Goal: Find specific page/section: Find specific page/section

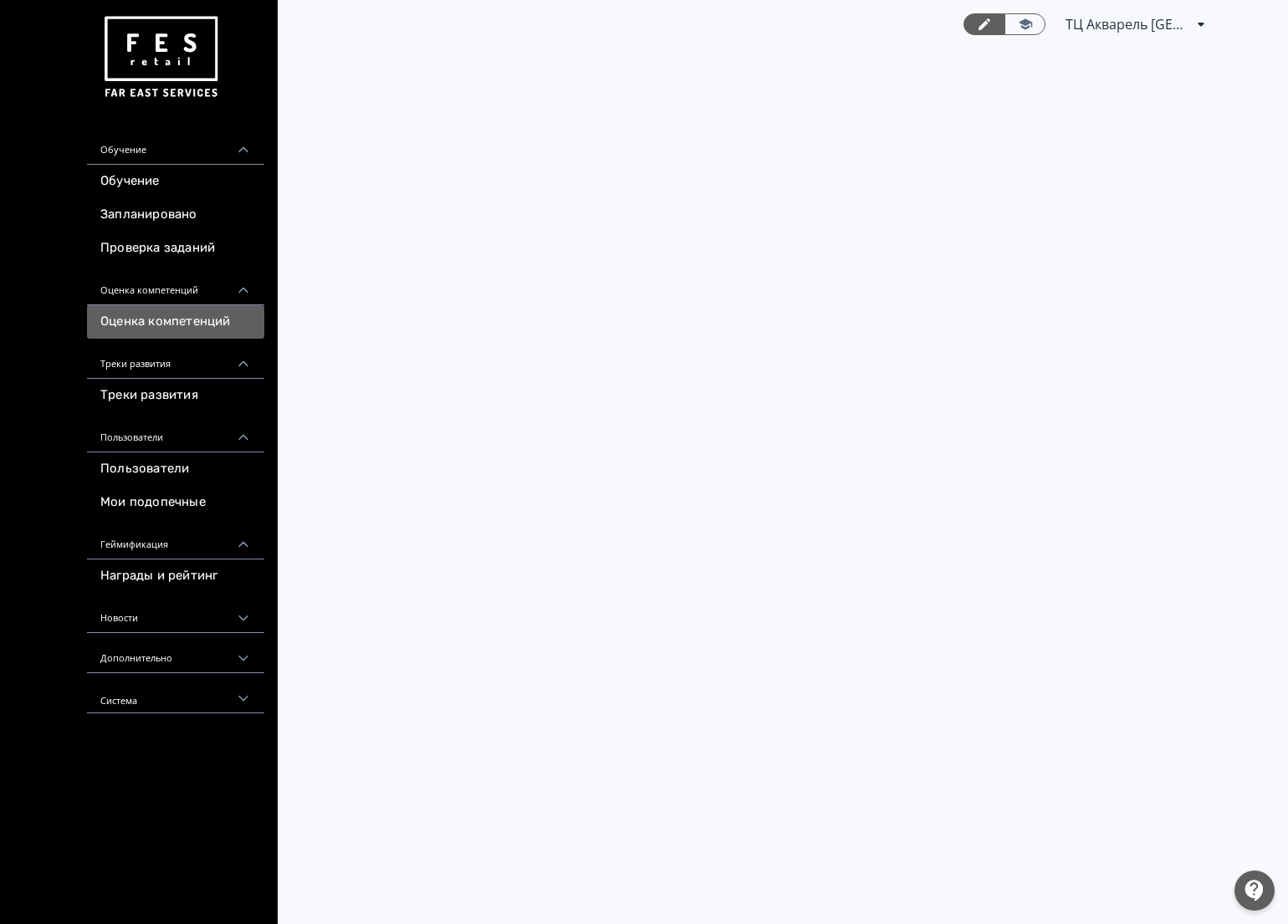
click at [153, 367] on div "Треки развития" at bounding box center [176, 358] width 177 height 40
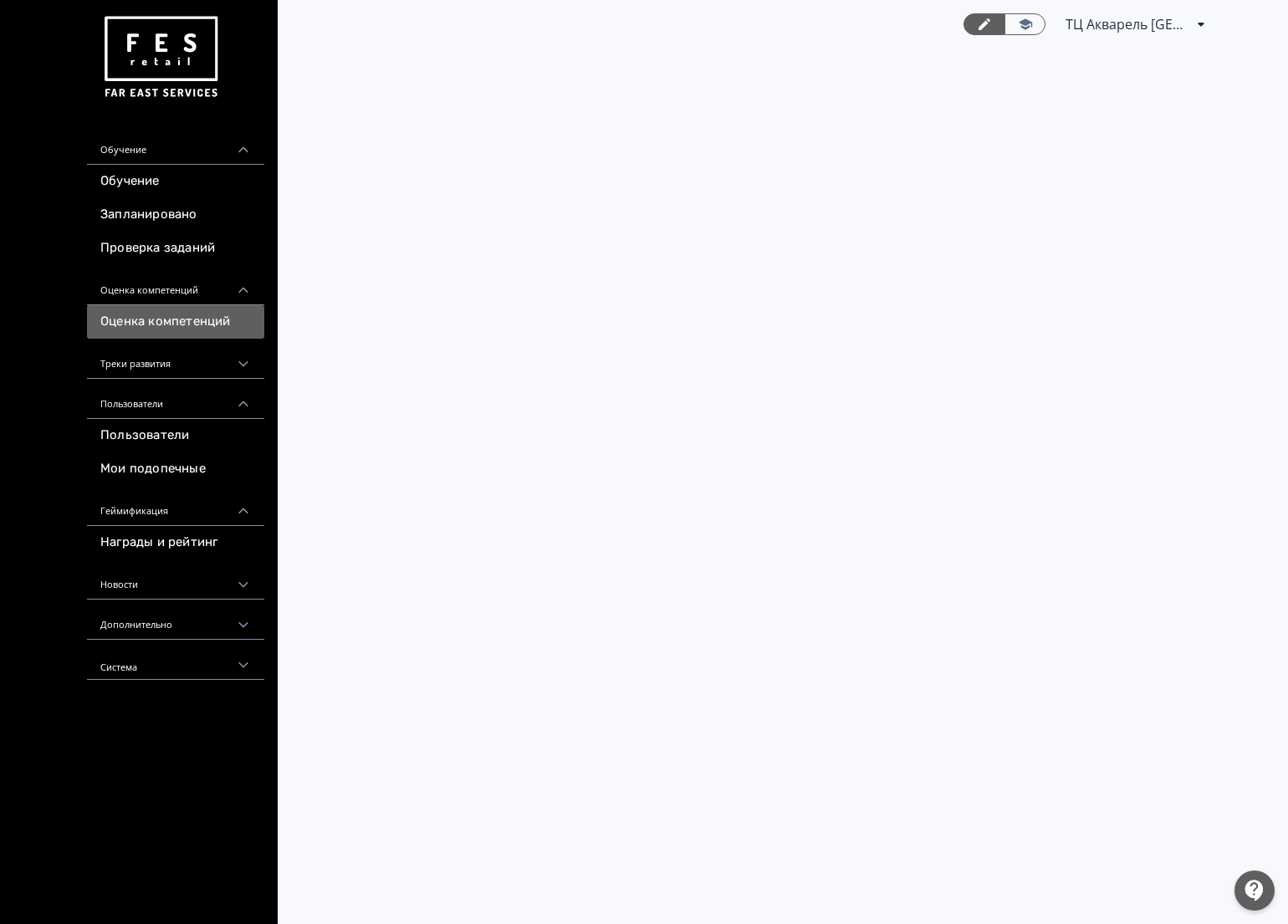
click at [172, 362] on div "Треки развития" at bounding box center [176, 358] width 177 height 40
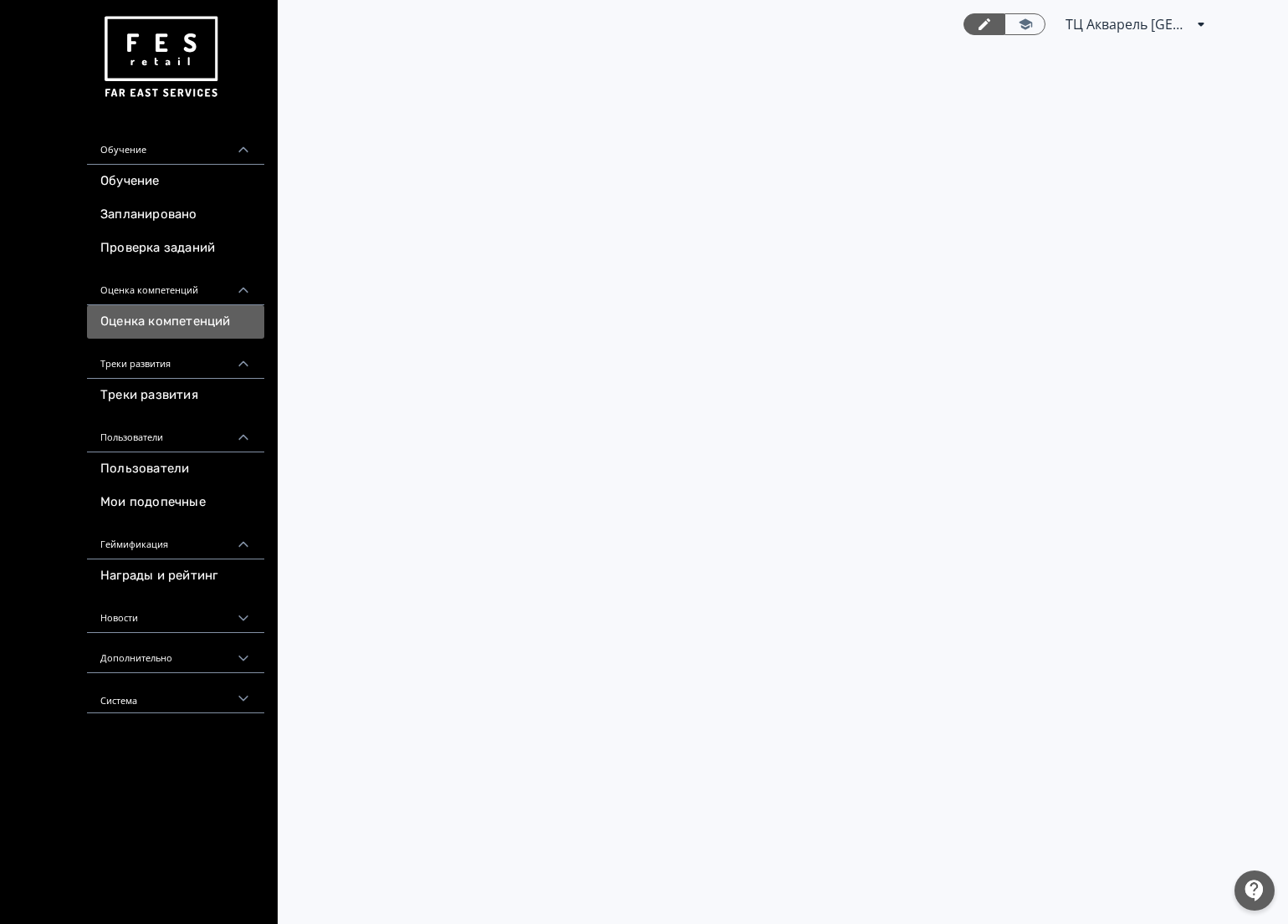
click at [141, 287] on div "Оценка компетенций" at bounding box center [176, 285] width 177 height 40
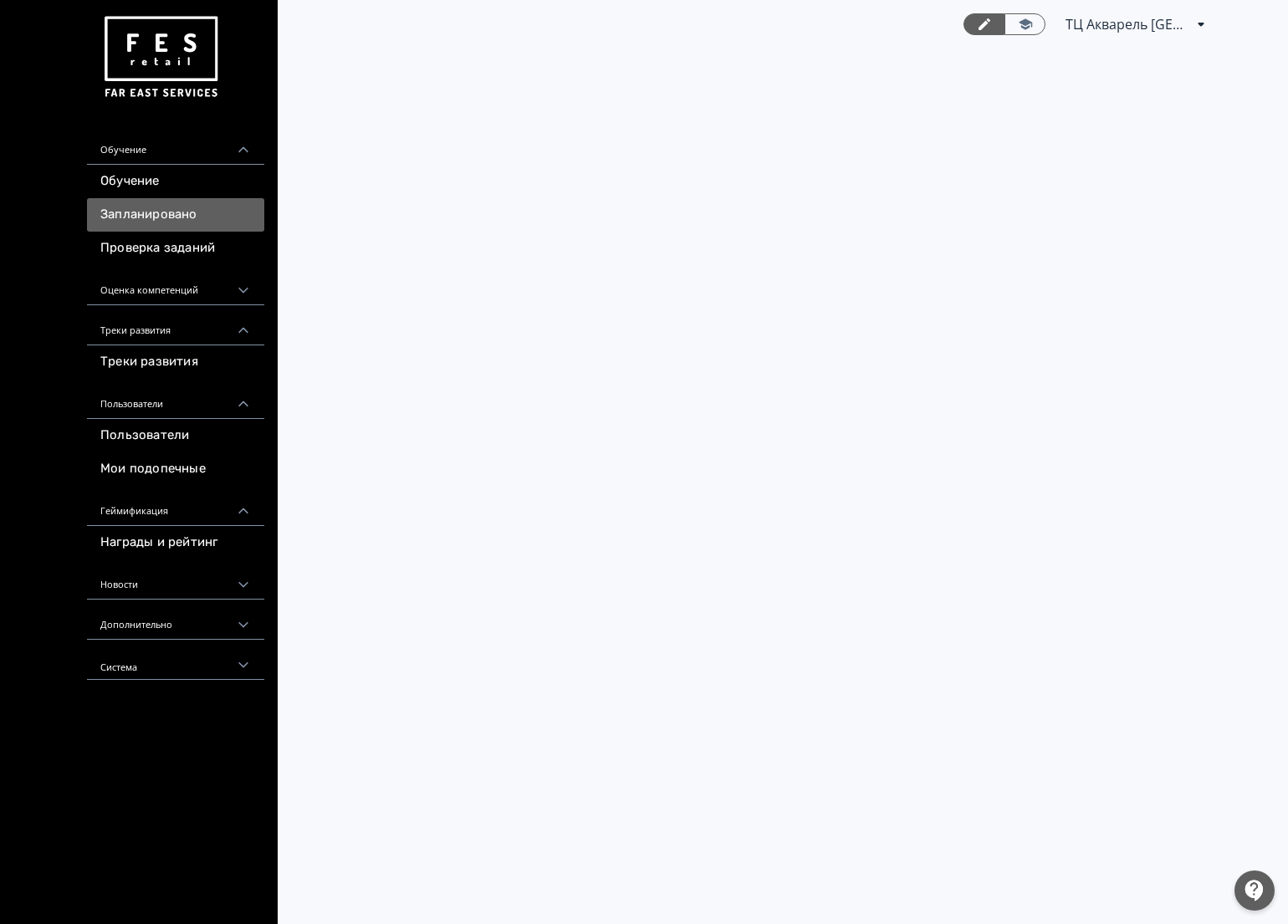
click at [160, 218] on link "Запланировано" at bounding box center [176, 214] width 177 height 33
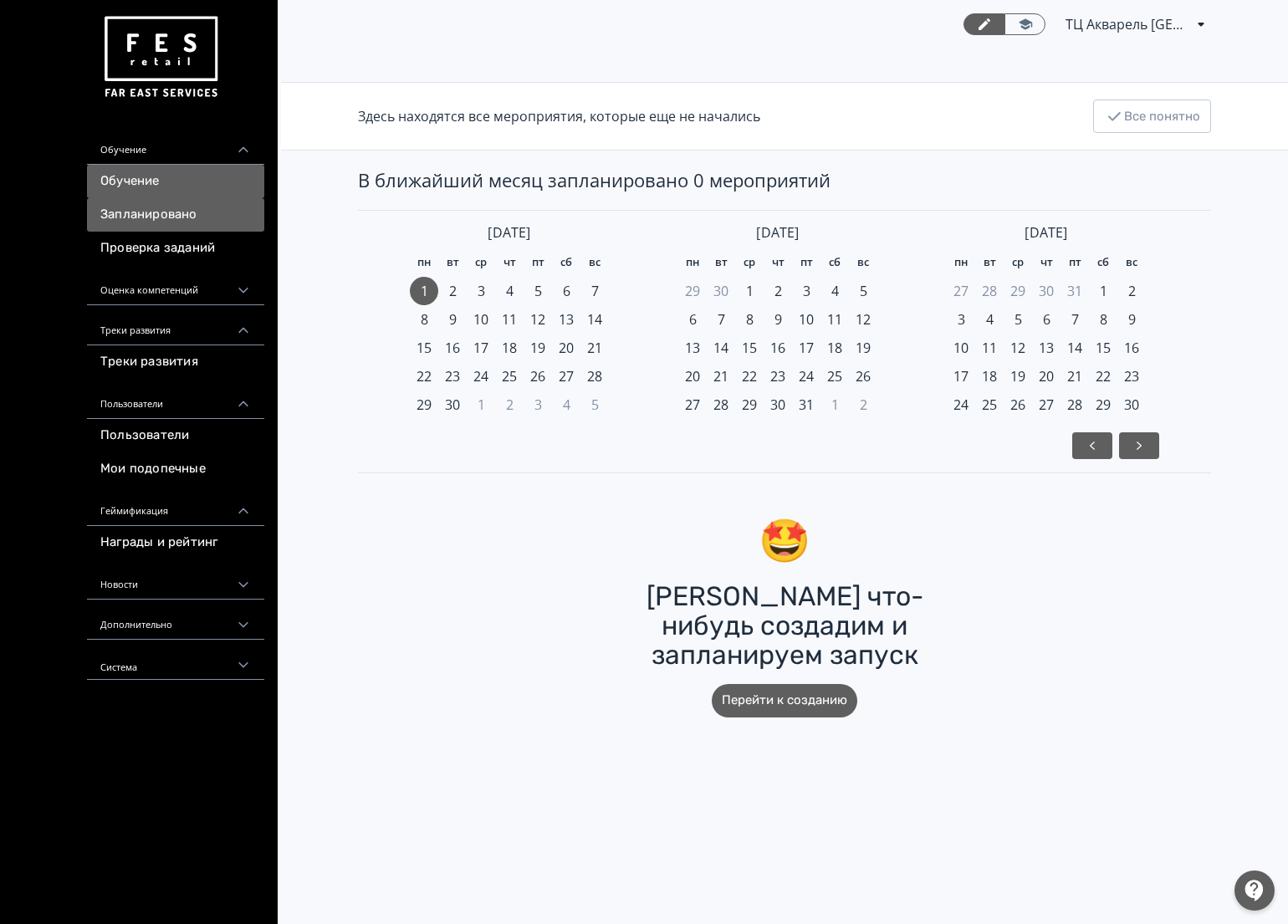
click at [161, 181] on link "Обучение" at bounding box center [176, 181] width 177 height 33
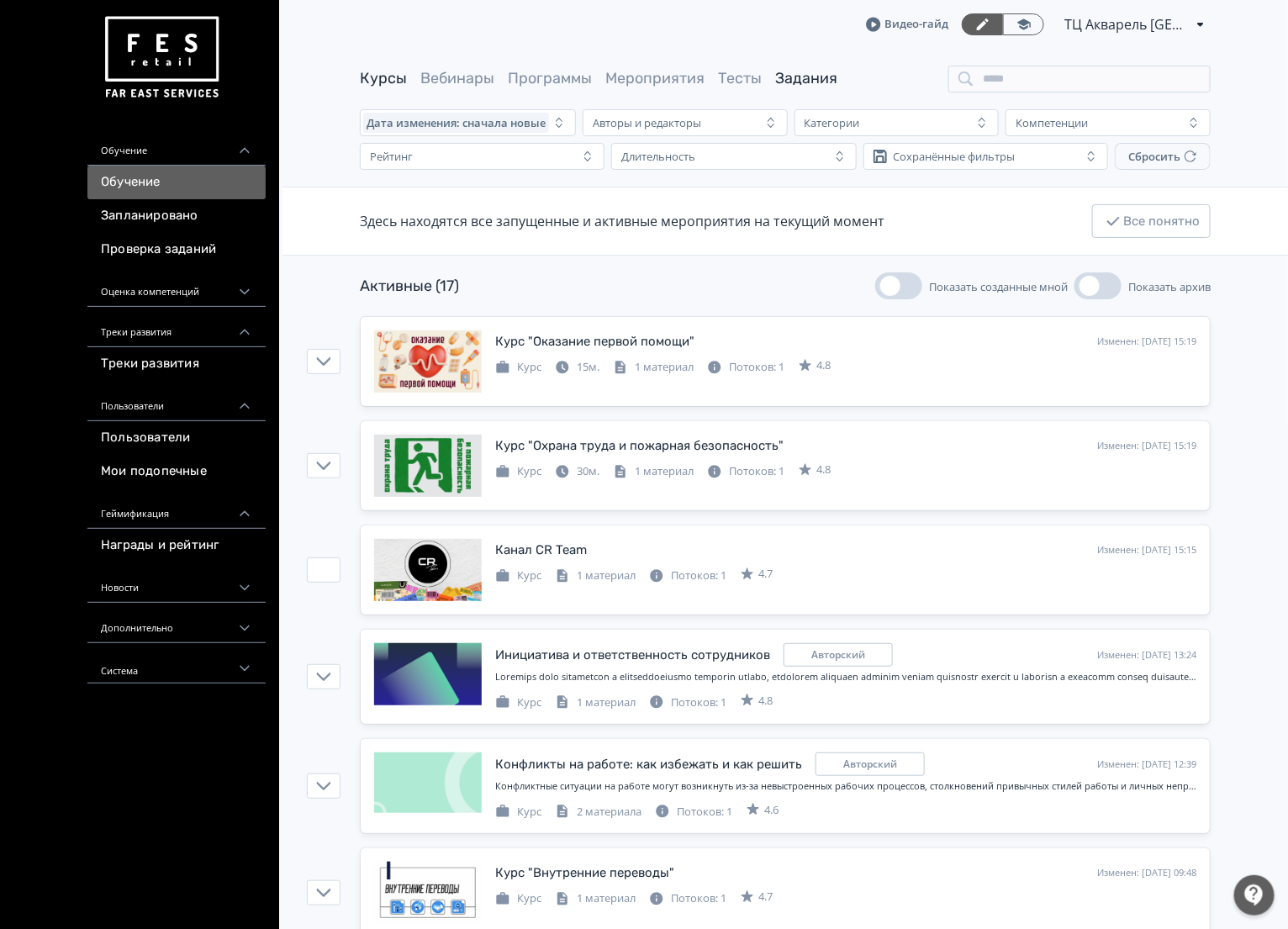
click at [818, 73] on link "Задания" at bounding box center [805, 78] width 62 height 19
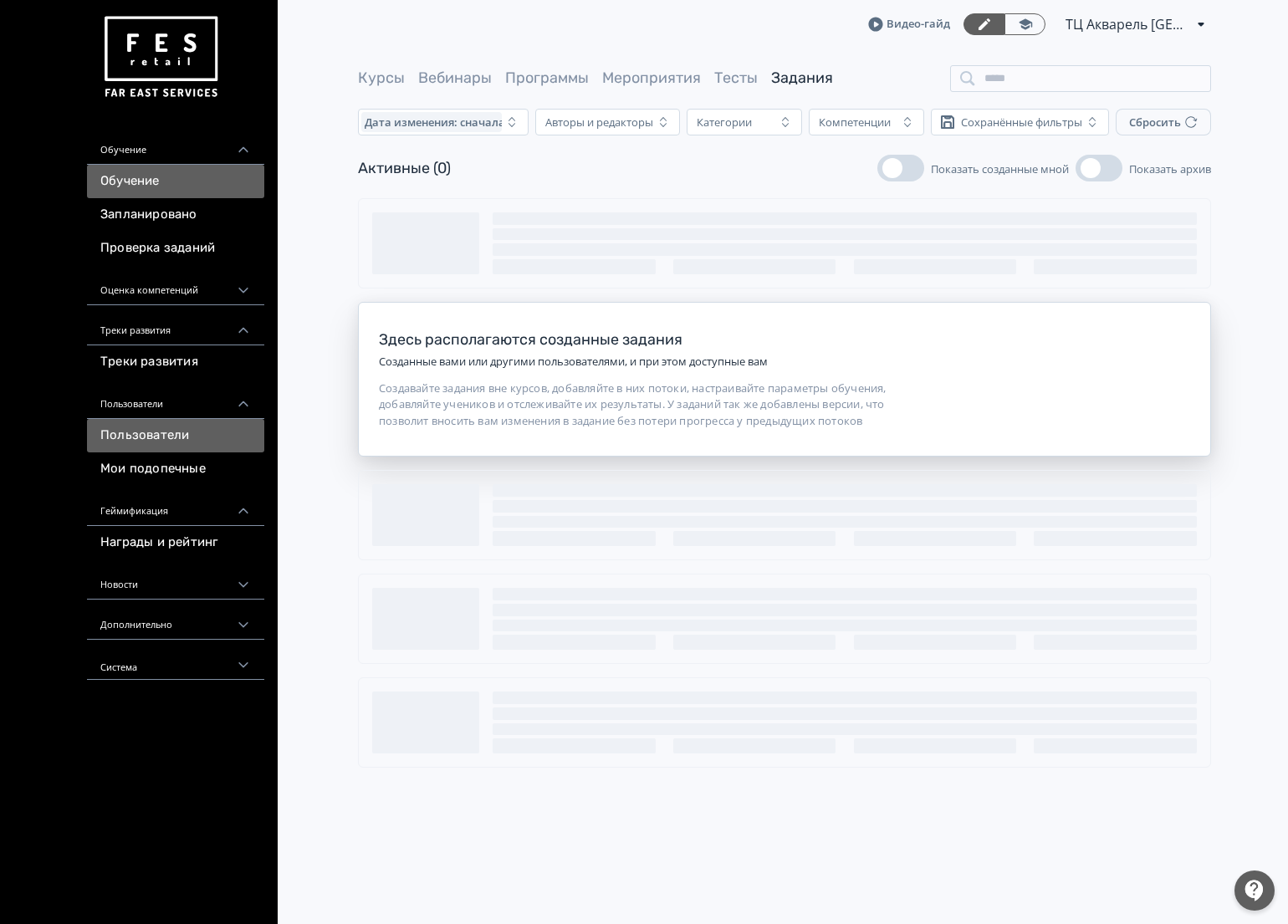
click at [169, 431] on link "Пользователи" at bounding box center [176, 435] width 177 height 33
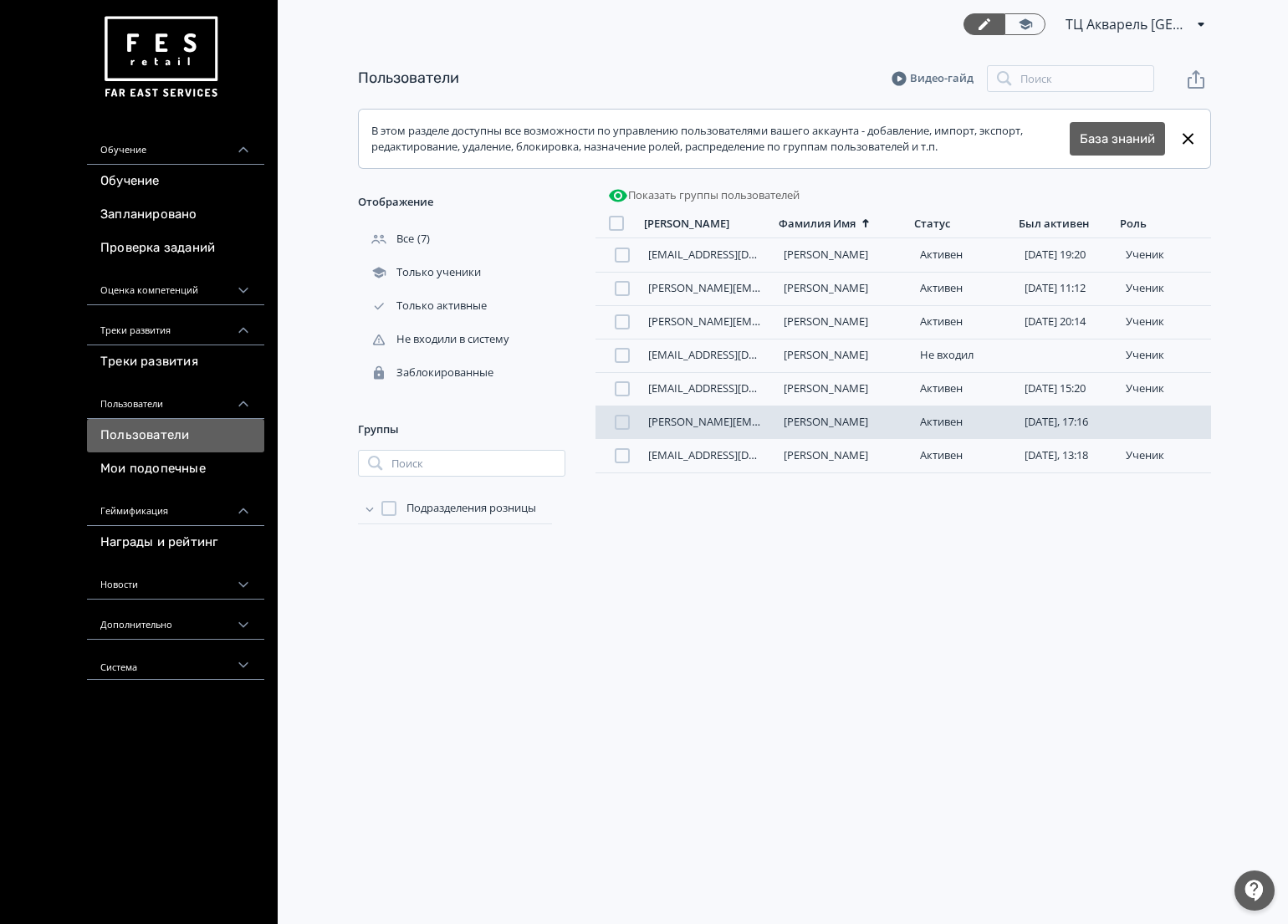
click at [678, 427] on link "[PERSON_NAME][EMAIL_ADDRESS][DOMAIN_NAME]" at bounding box center [778, 421] width 261 height 15
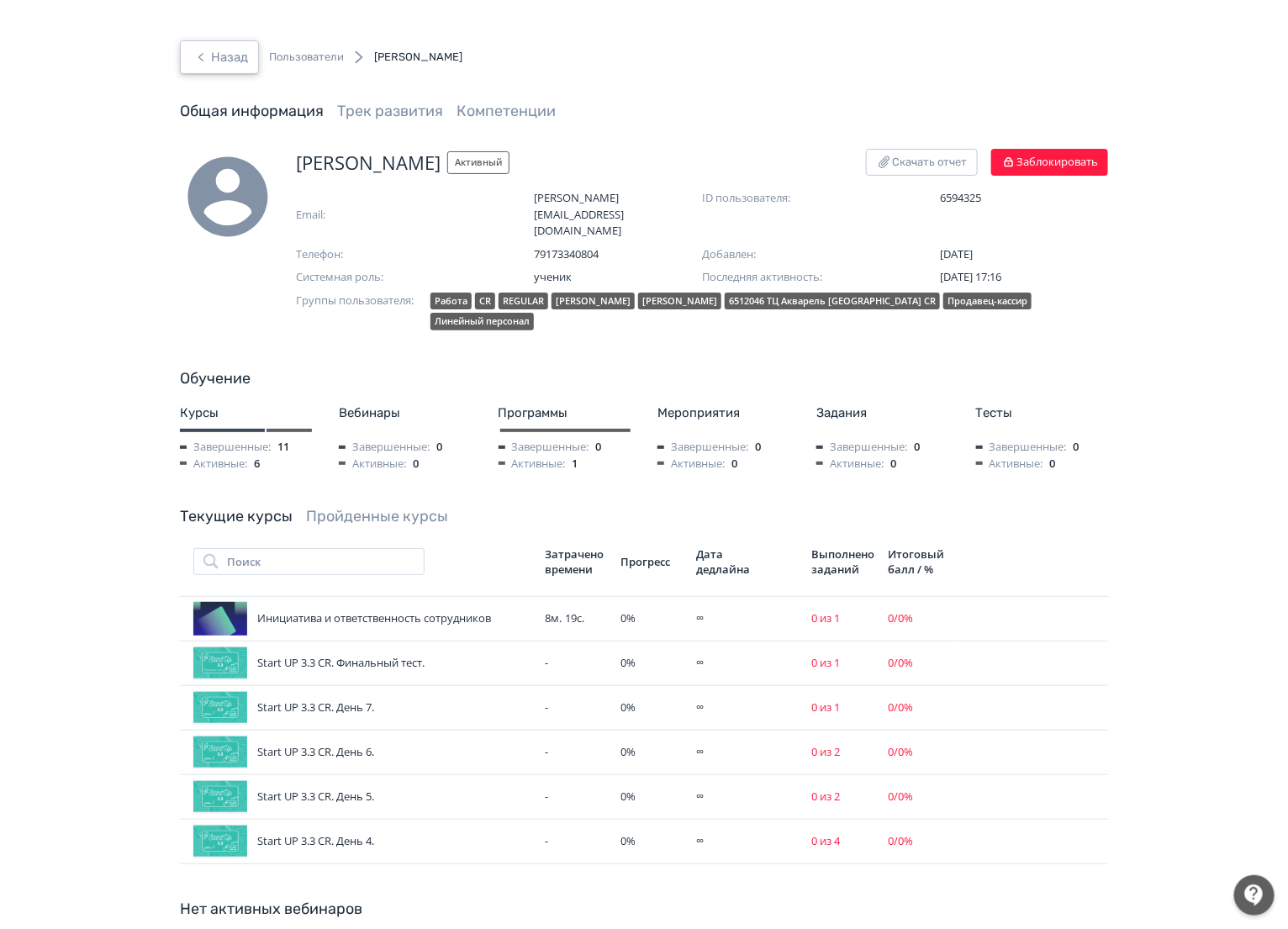
click at [220, 50] on button "Назад" at bounding box center [220, 57] width 79 height 33
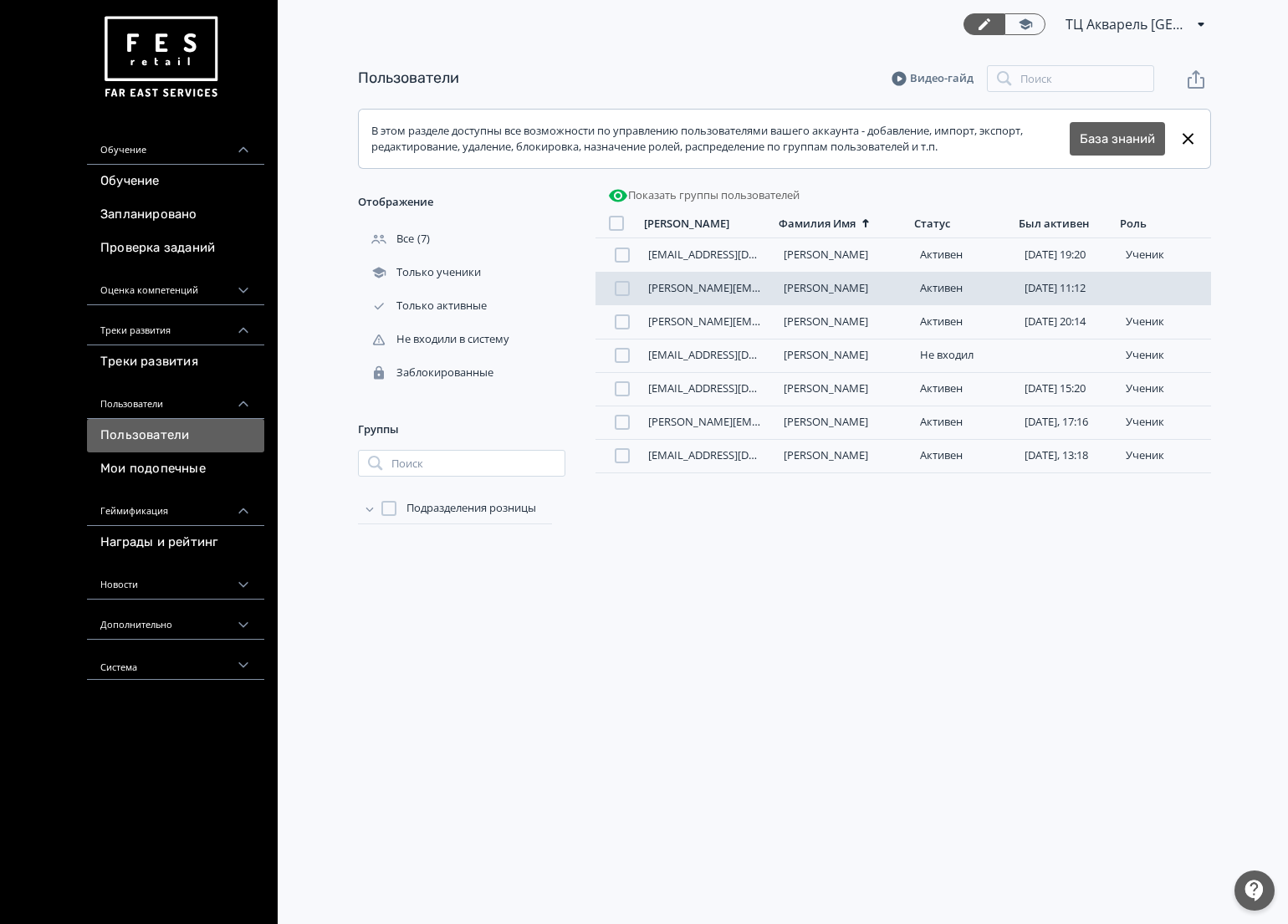
click at [661, 291] on link "[PERSON_NAME][EMAIL_ADDRESS][PERSON_NAME][DOMAIN_NAME]" at bounding box center [820, 288] width 345 height 15
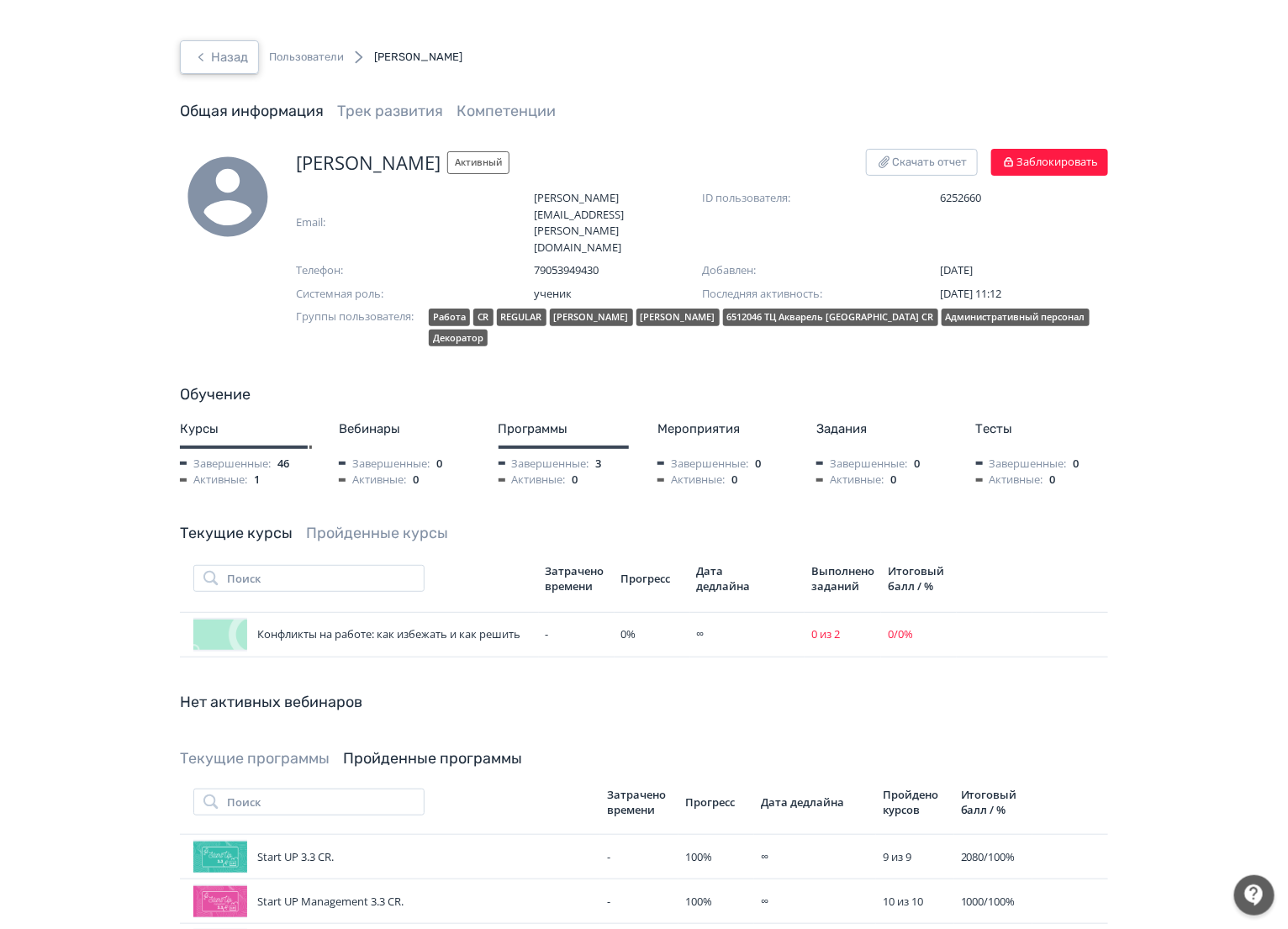
click at [207, 47] on icon "button" at bounding box center [201, 57] width 20 height 20
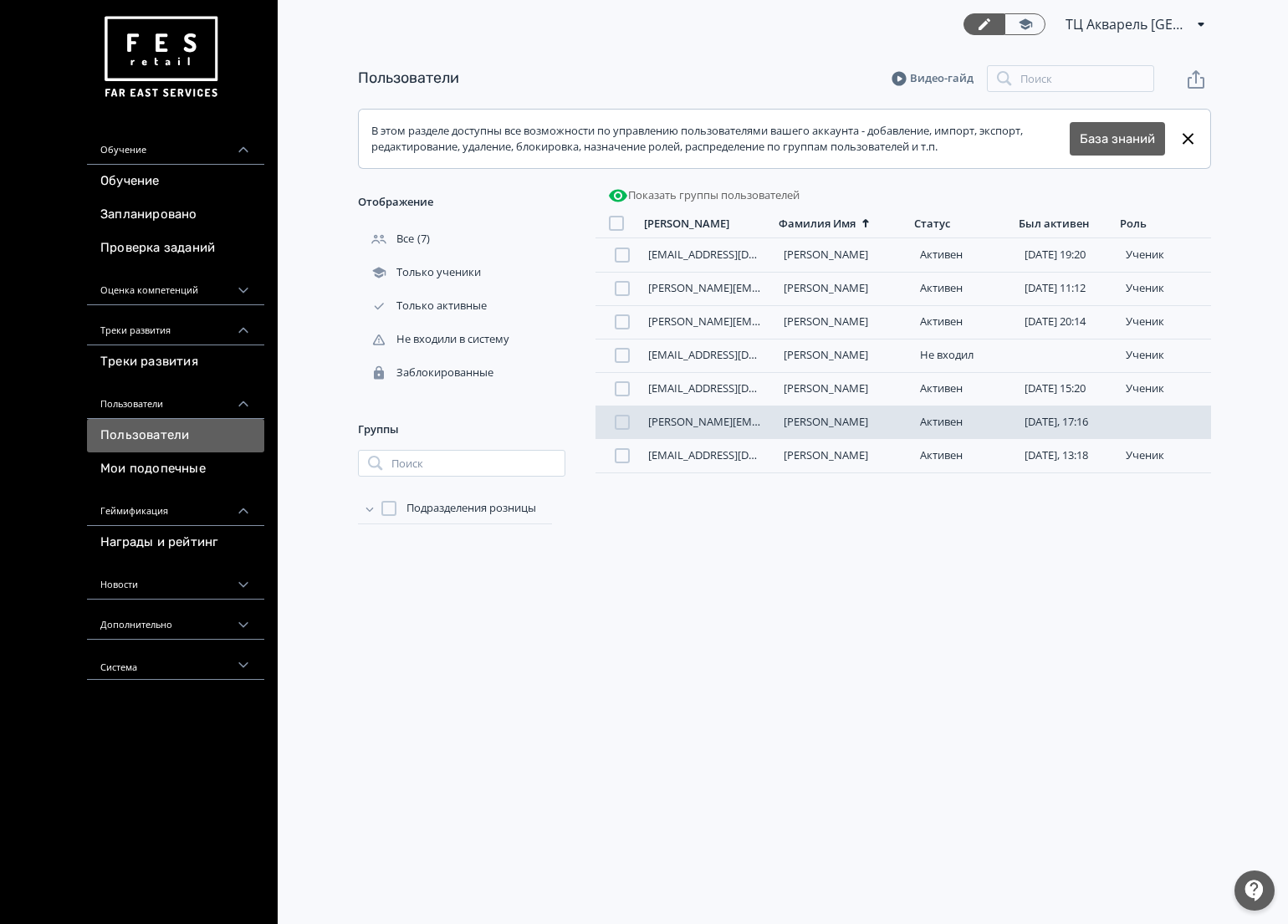
click at [670, 427] on link "[PERSON_NAME][EMAIL_ADDRESS][DOMAIN_NAME]" at bounding box center [778, 421] width 261 height 15
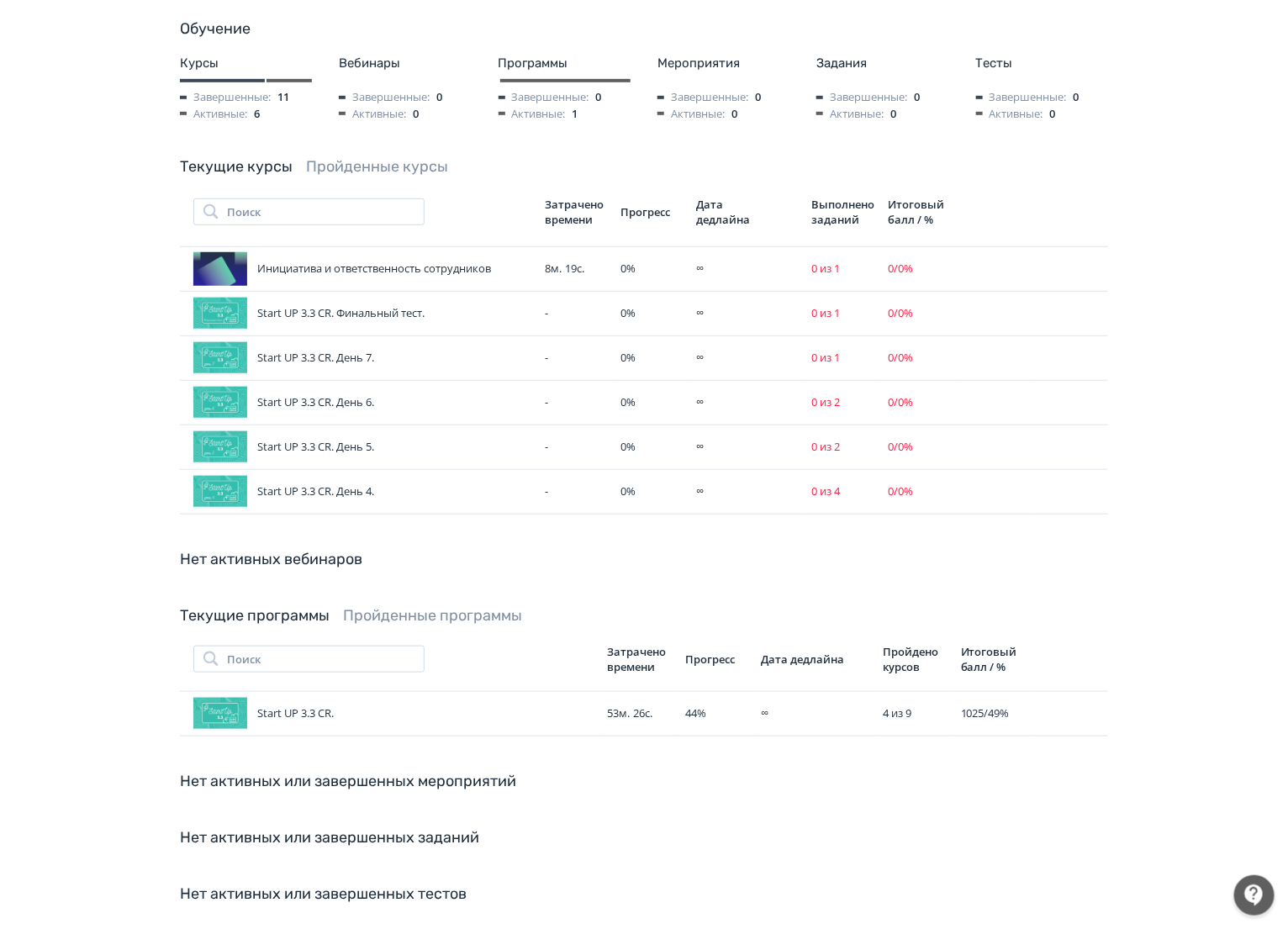
scroll to position [369, 0]
